Goal: Information Seeking & Learning: Learn about a topic

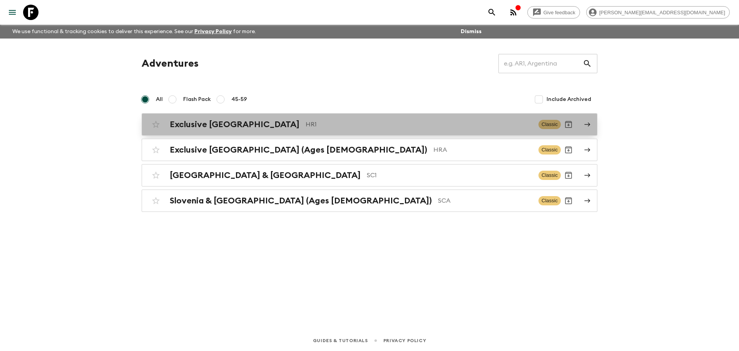
click at [211, 119] on div "Exclusive Croatia HR1 Classic" at bounding box center [354, 124] width 413 height 15
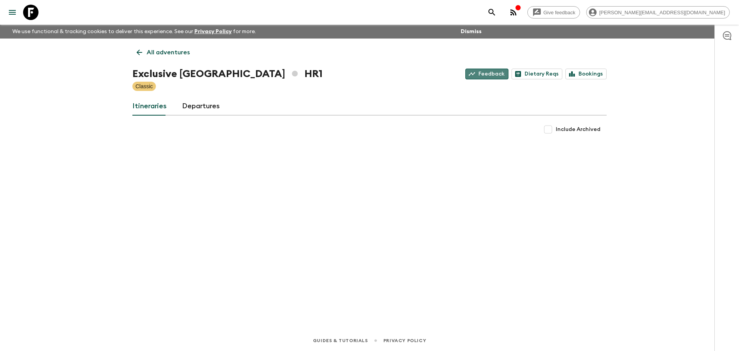
click at [502, 77] on link "Feedback" at bounding box center [486, 74] width 43 height 11
click at [552, 76] on link "Dietary Reqs" at bounding box center [537, 74] width 51 height 11
click at [589, 71] on link "Bookings" at bounding box center [585, 74] width 41 height 11
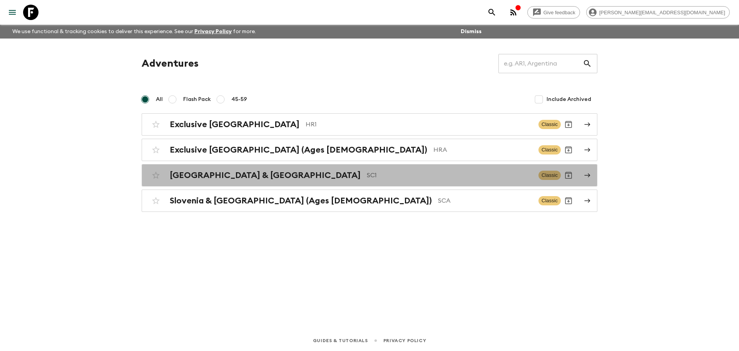
click at [202, 176] on h2 "[GEOGRAPHIC_DATA] & [GEOGRAPHIC_DATA]" at bounding box center [265, 175] width 191 height 10
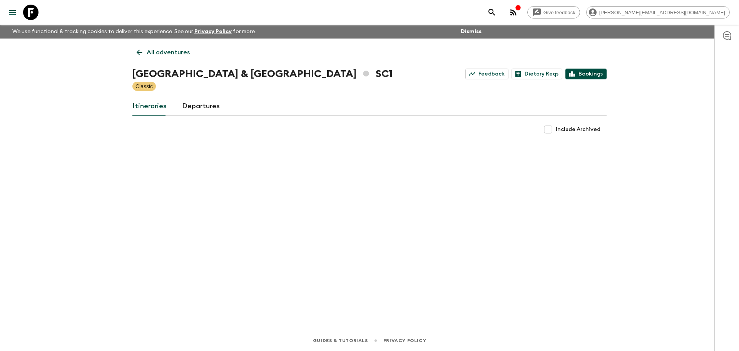
click at [595, 74] on link "Bookings" at bounding box center [585, 74] width 41 height 11
